Goal: Task Accomplishment & Management: Manage account settings

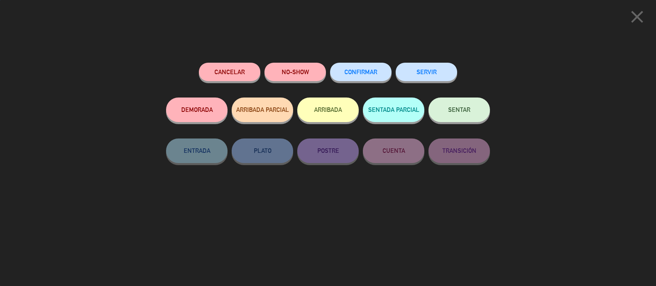
click at [355, 75] on span "CONFIRMAR" at bounding box center [361, 71] width 33 height 7
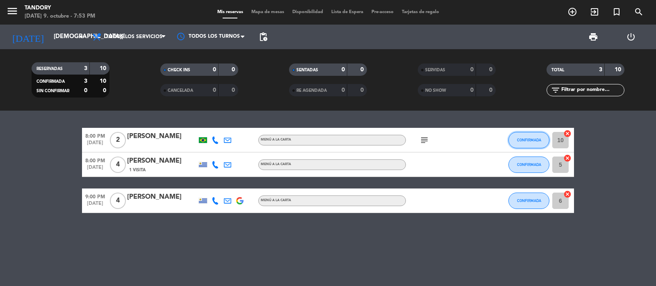
click at [534, 140] on span "CONFIRMADA" at bounding box center [529, 140] width 24 height 5
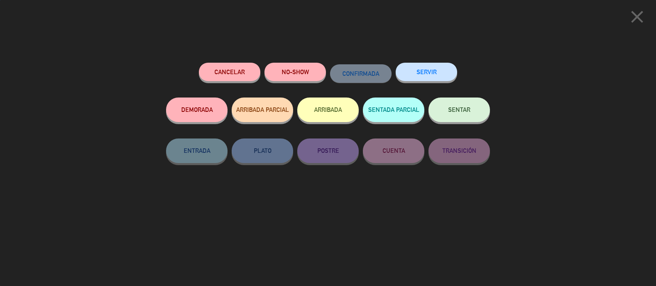
click at [431, 77] on button "SERVIR" at bounding box center [427, 72] width 62 height 18
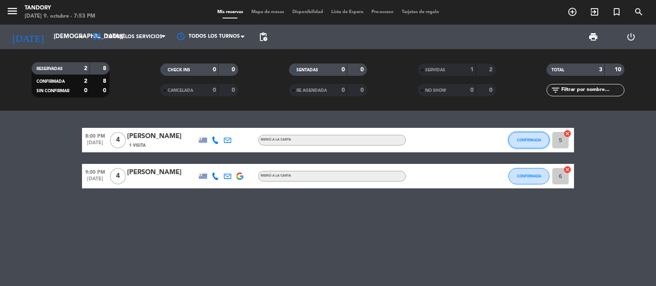
click at [532, 140] on span "CONFIRMADA" at bounding box center [529, 140] width 24 height 5
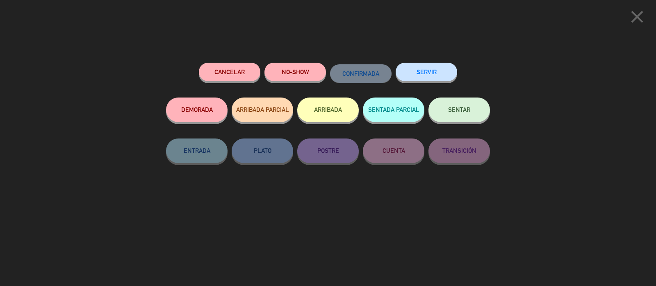
click at [431, 66] on button "SERVIR" at bounding box center [427, 72] width 62 height 18
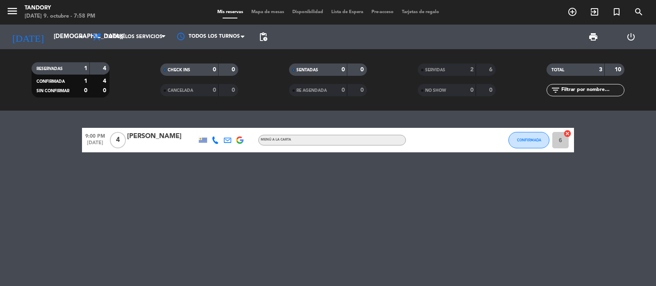
click at [130, 2] on div "menu Tandory [DATE] 9. octubre - 7:58 PM Mis reservas Mapa de mesas Disponibili…" at bounding box center [328, 12] width 656 height 25
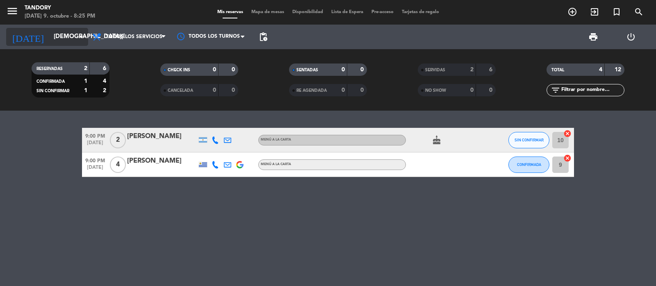
click at [79, 35] on icon "arrow_drop_down" at bounding box center [81, 37] width 10 height 10
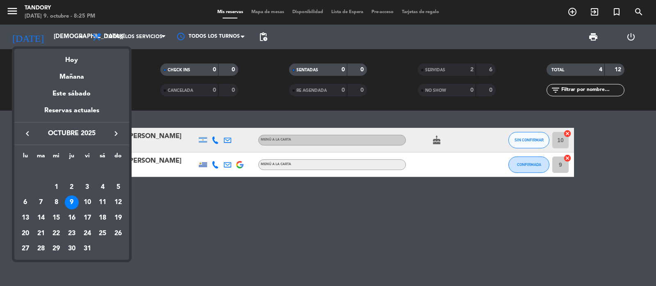
click at [71, 201] on div "9" at bounding box center [72, 203] width 14 height 14
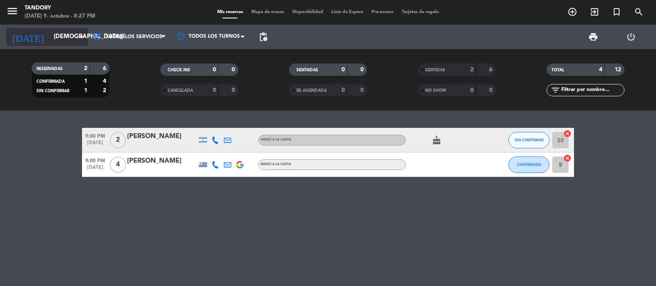
click at [82, 33] on icon "arrow_drop_down" at bounding box center [81, 37] width 10 height 10
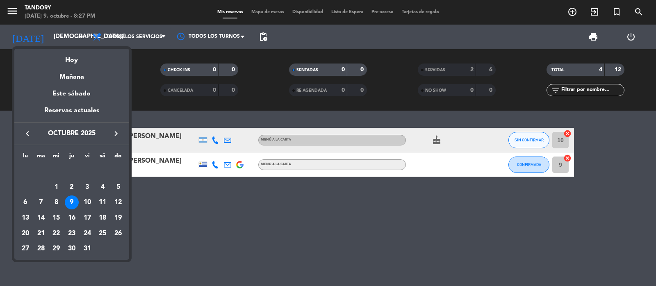
click at [73, 201] on div "9" at bounding box center [72, 203] width 14 height 14
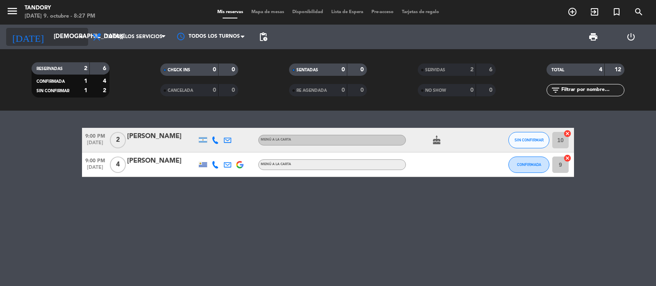
click at [84, 36] on icon "arrow_drop_down" at bounding box center [81, 37] width 10 height 10
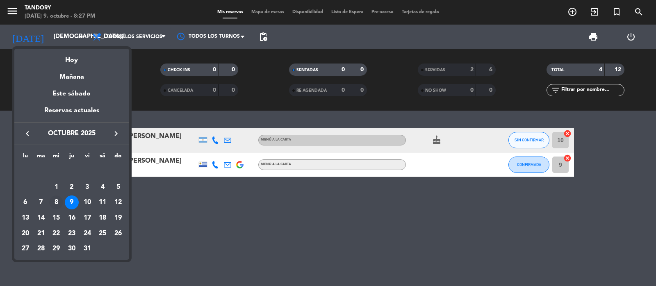
click at [56, 198] on div "8" at bounding box center [56, 203] width 14 height 14
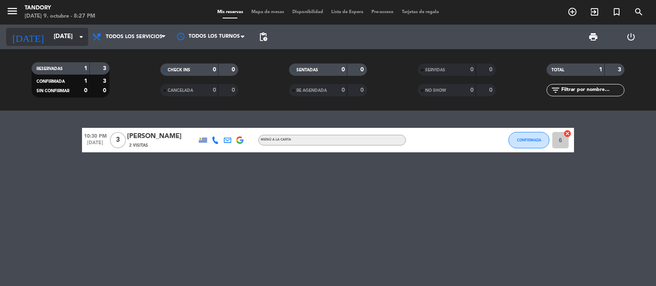
click at [79, 38] on icon "arrow_drop_down" at bounding box center [81, 37] width 10 height 10
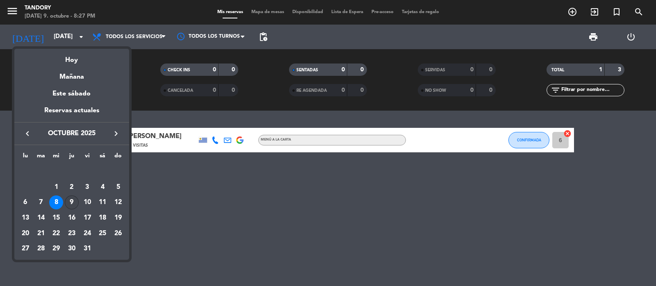
click at [70, 202] on div "9" at bounding box center [72, 203] width 14 height 14
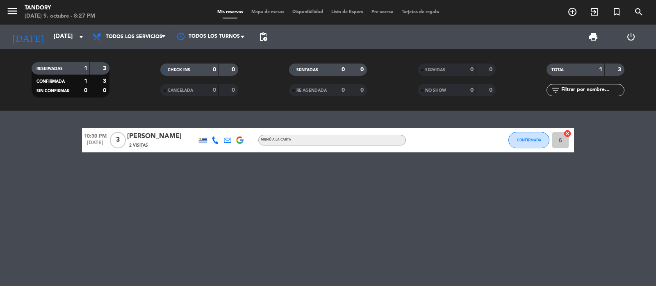
type input "[DEMOGRAPHIC_DATA][DATE]"
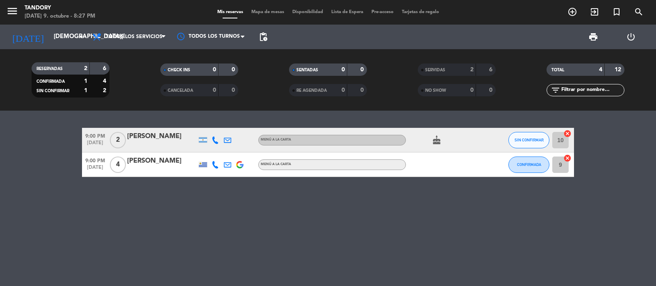
click at [149, 169] on div at bounding box center [162, 170] width 70 height 7
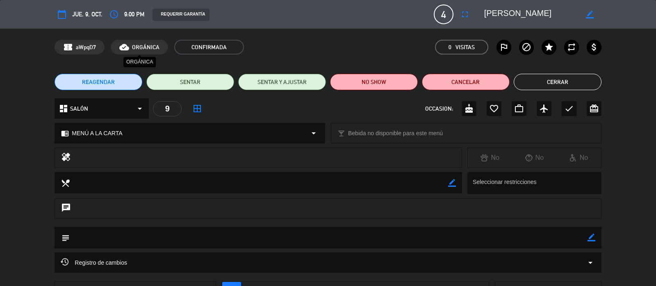
click at [586, 85] on button "Cerrar" at bounding box center [558, 82] width 88 height 16
